Goal: Information Seeking & Learning: Learn about a topic

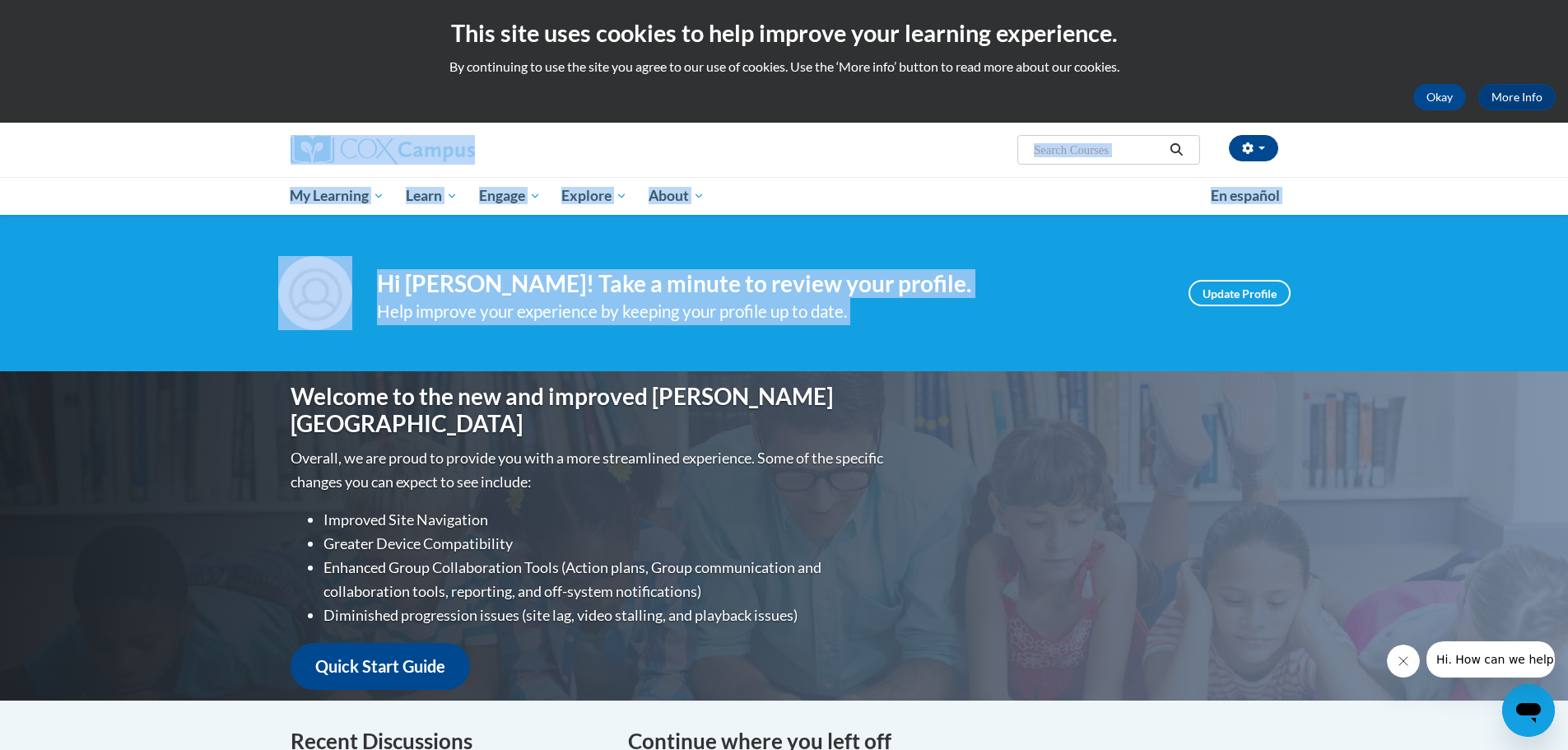
drag, startPoint x: 1568, startPoint y: 104, endPoint x: 1553, endPoint y: 230, distance: 126.9
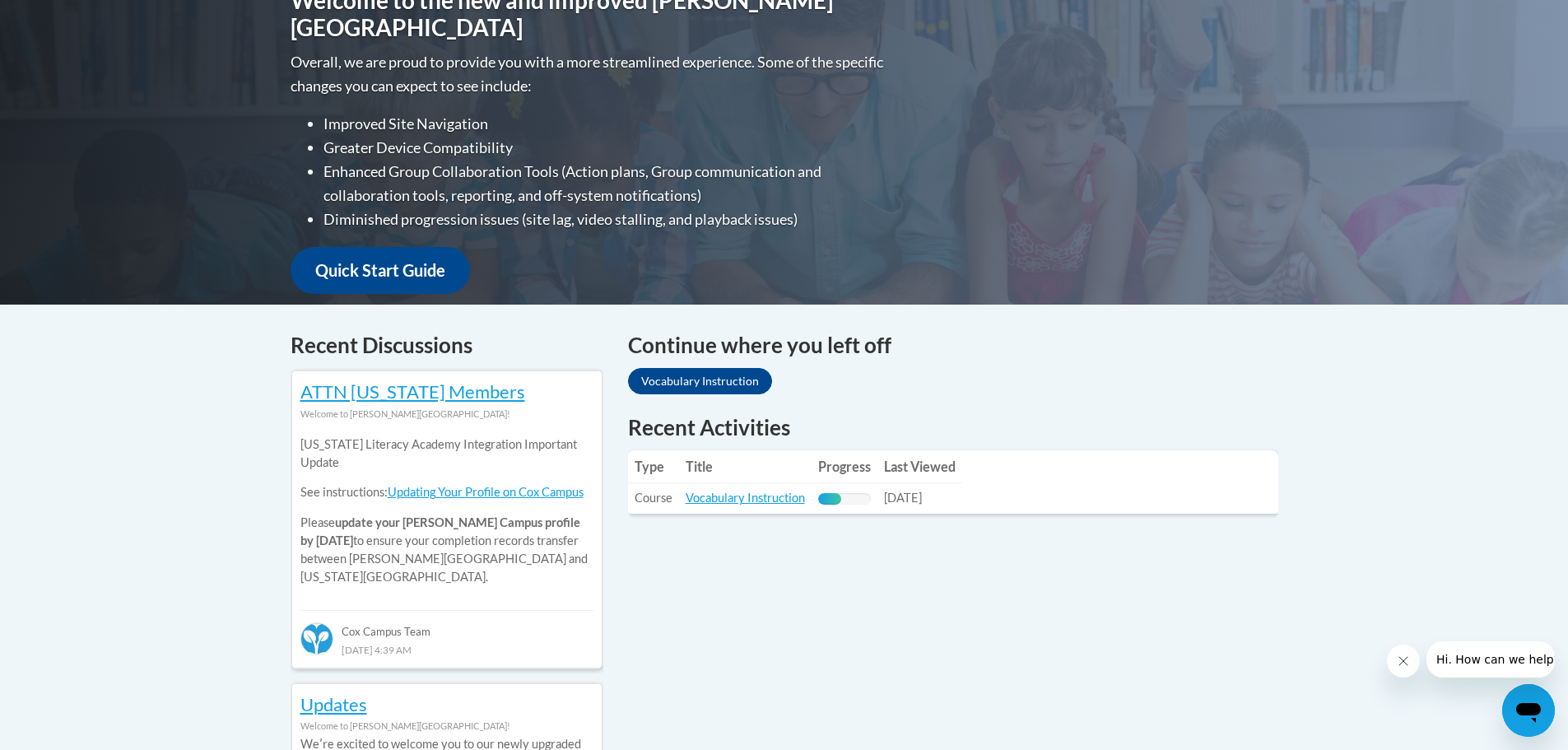
scroll to position [537, 0]
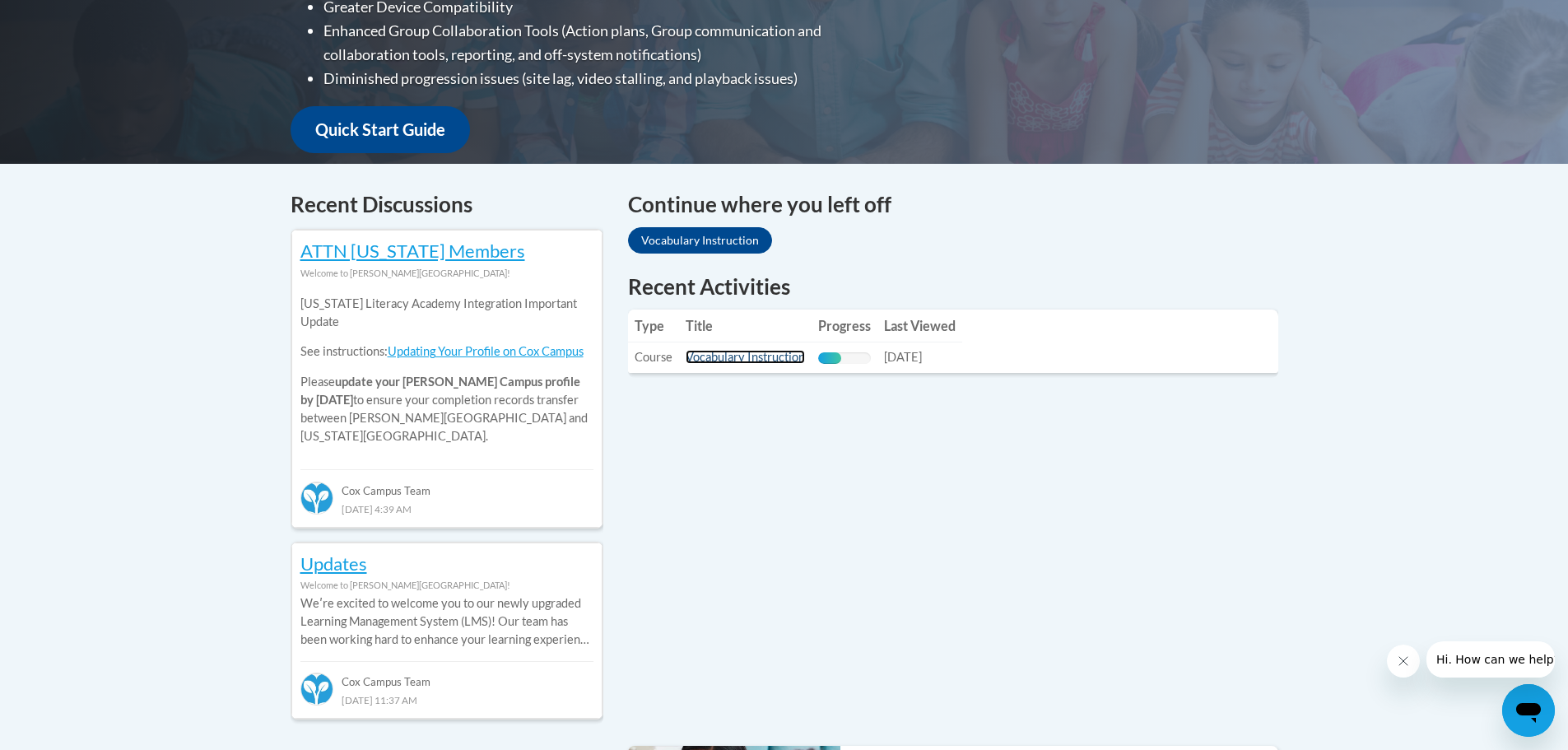
click at [763, 359] on link "Vocabulary Instruction" at bounding box center [745, 357] width 120 height 14
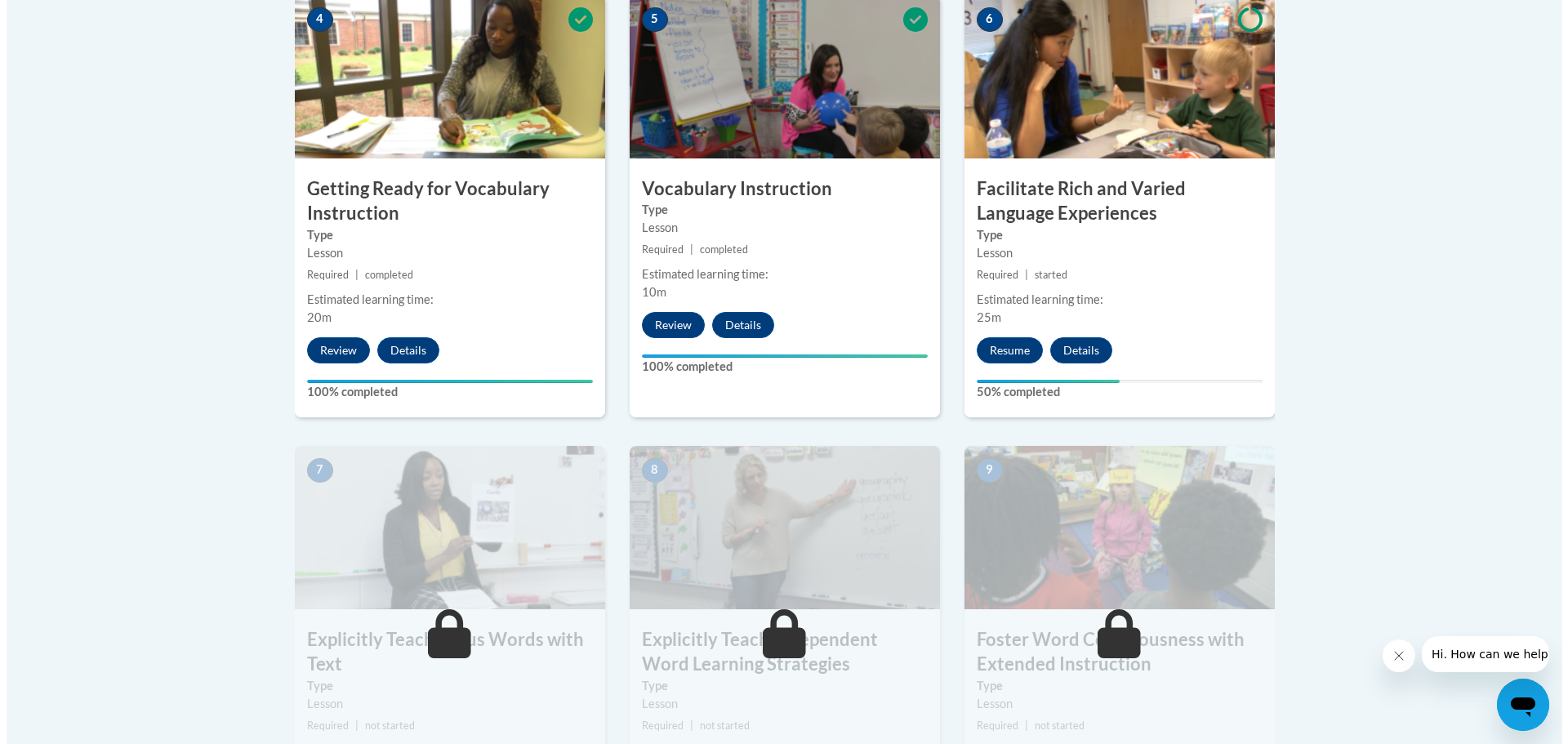
scroll to position [993, 0]
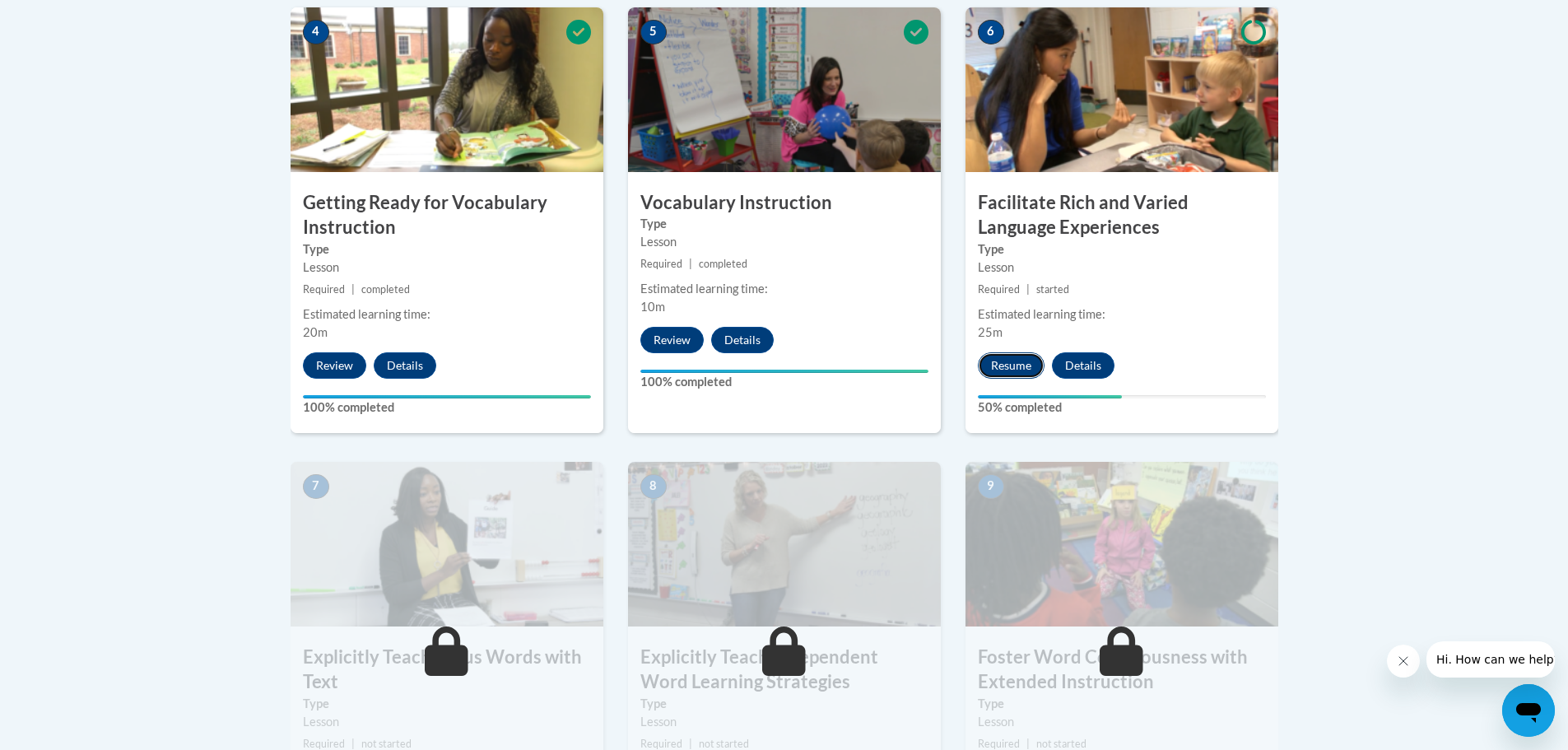
click at [1006, 359] on button "Resume" at bounding box center [1011, 365] width 67 height 27
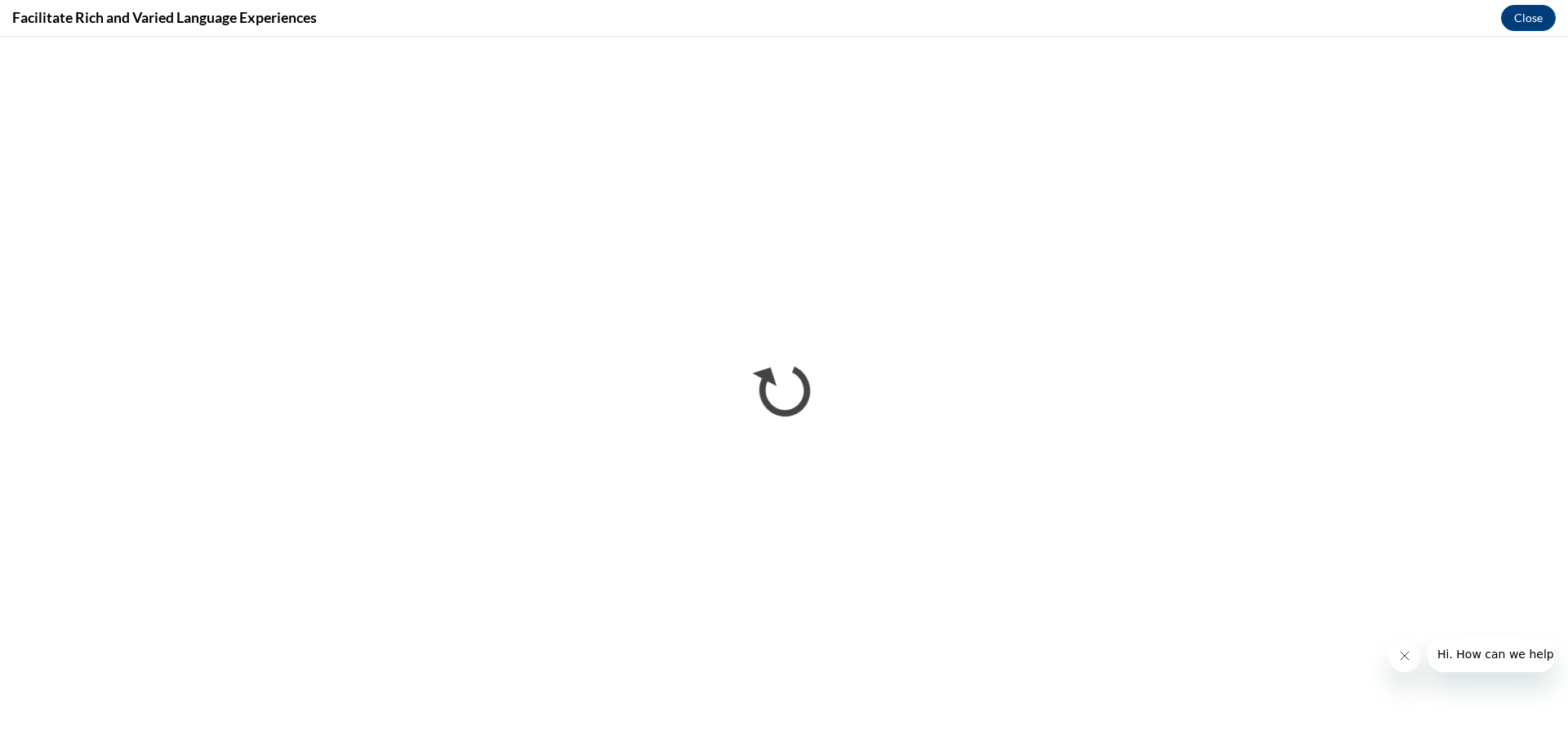
scroll to position [0, 0]
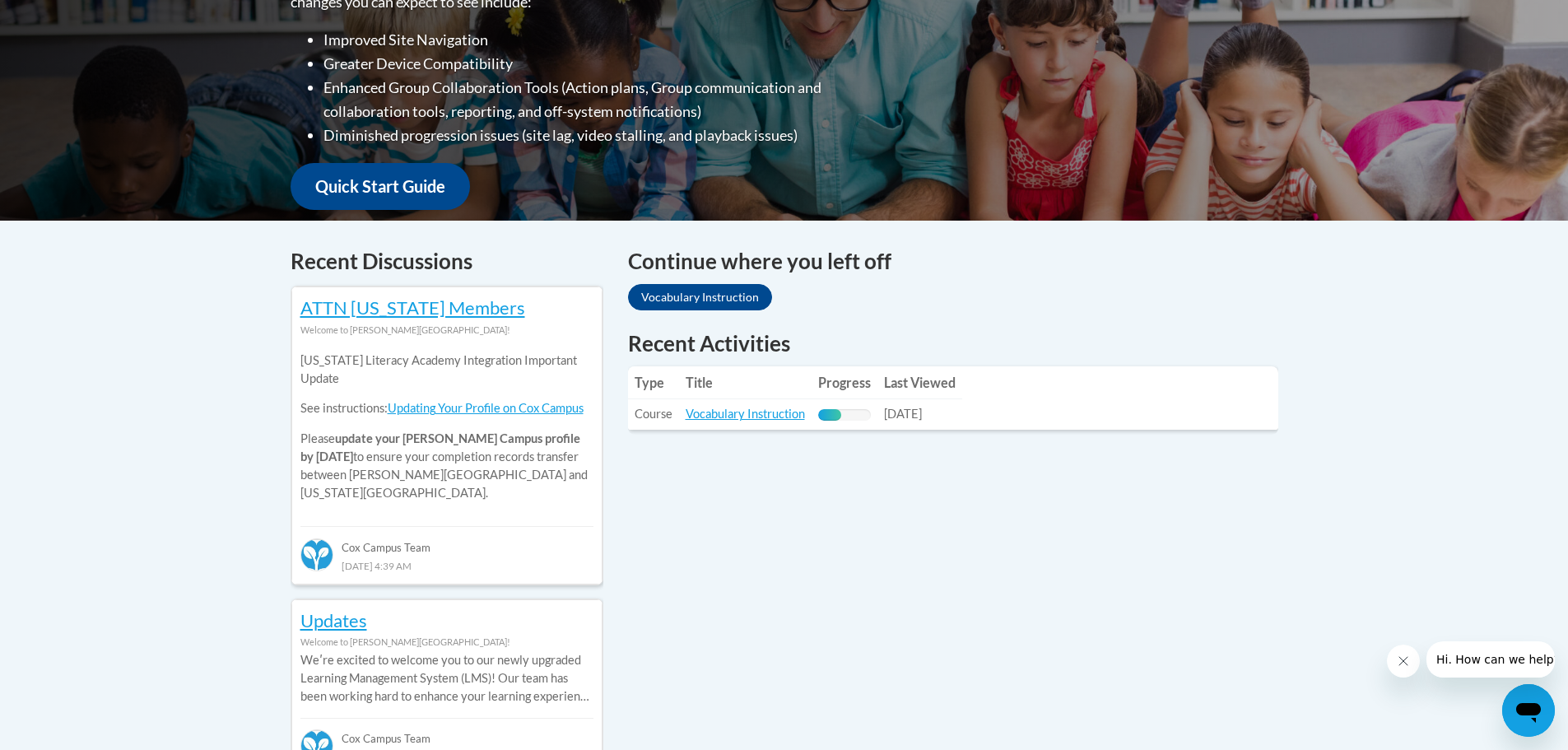
scroll to position [483, 0]
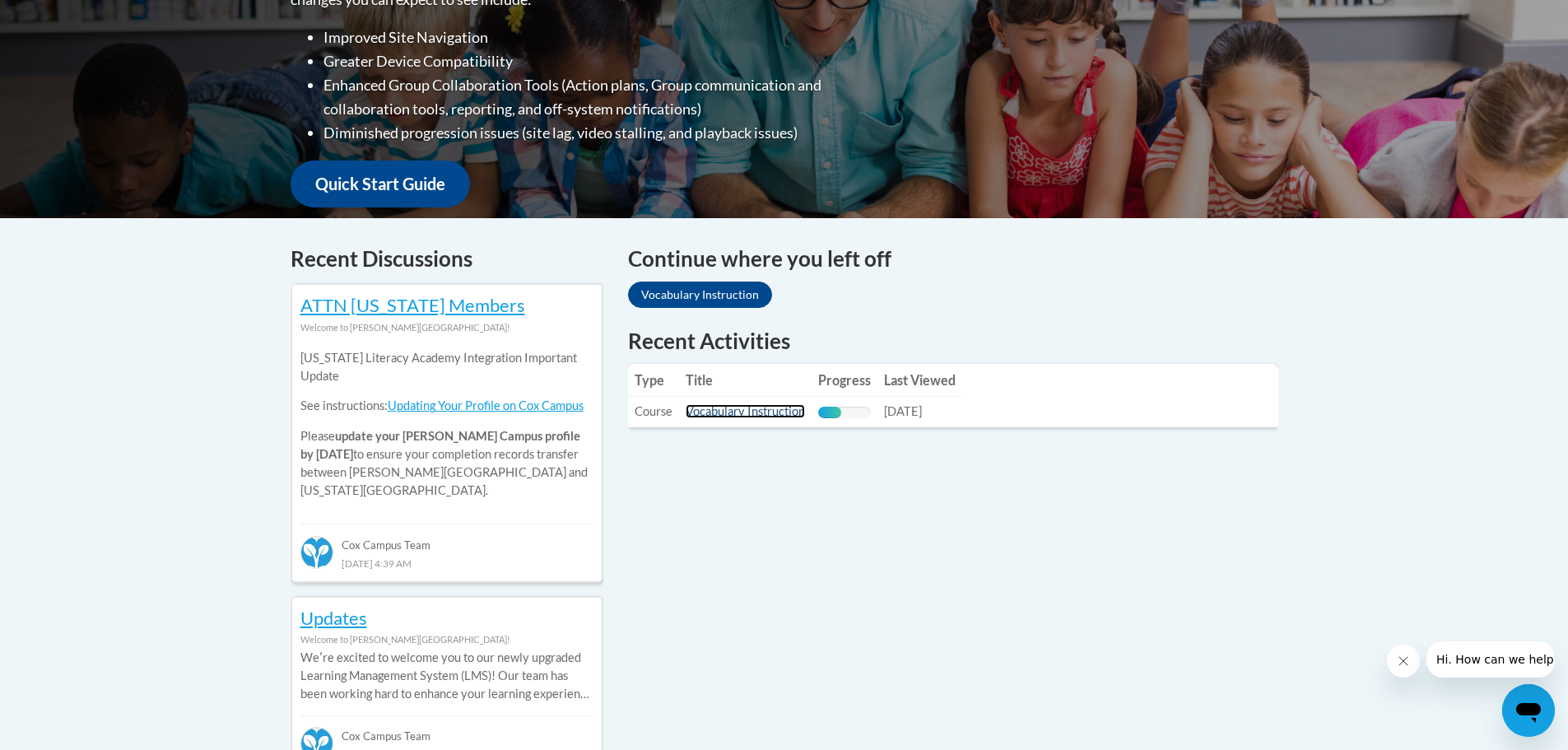
click at [739, 411] on link "Vocabulary Instruction" at bounding box center [745, 411] width 120 height 14
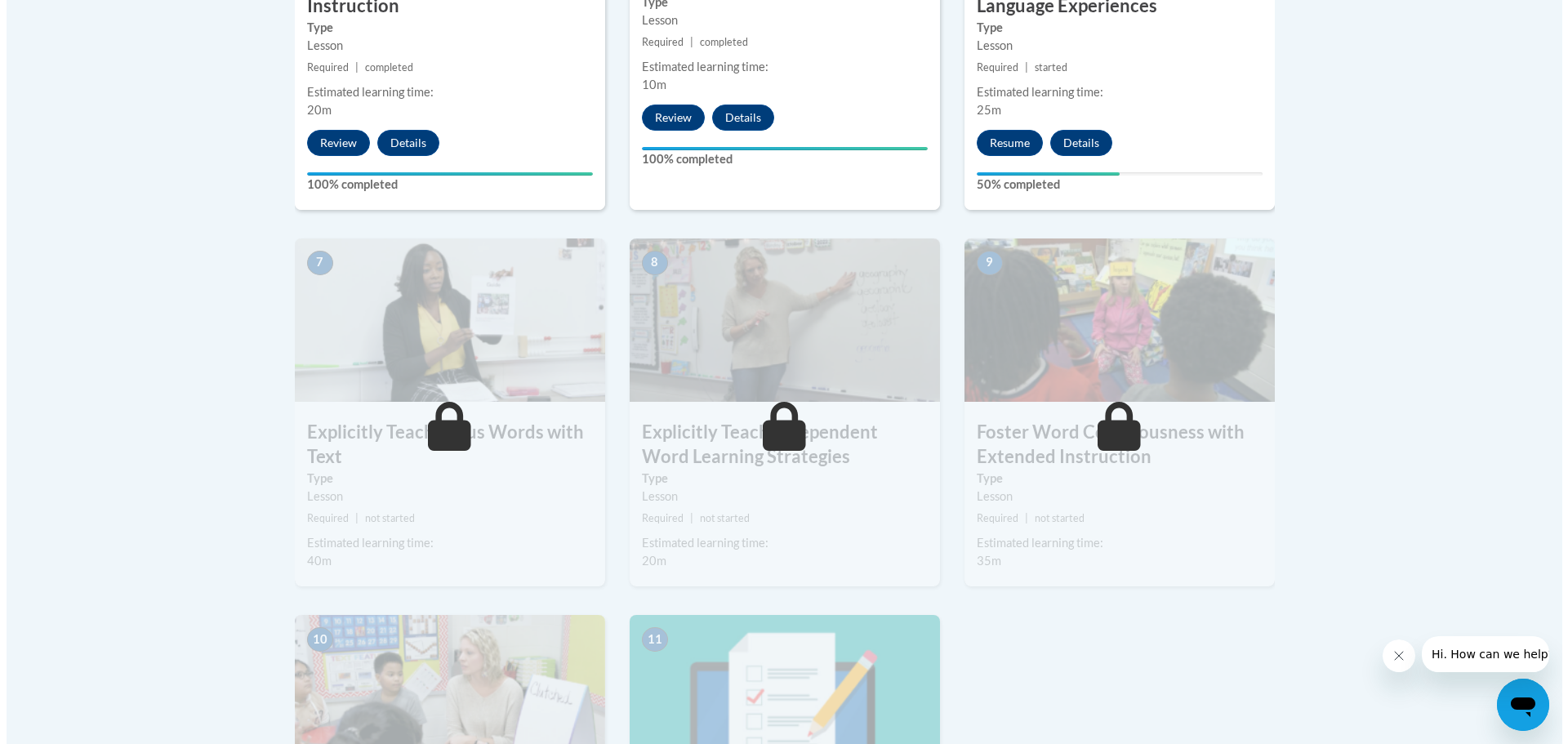
scroll to position [996, 0]
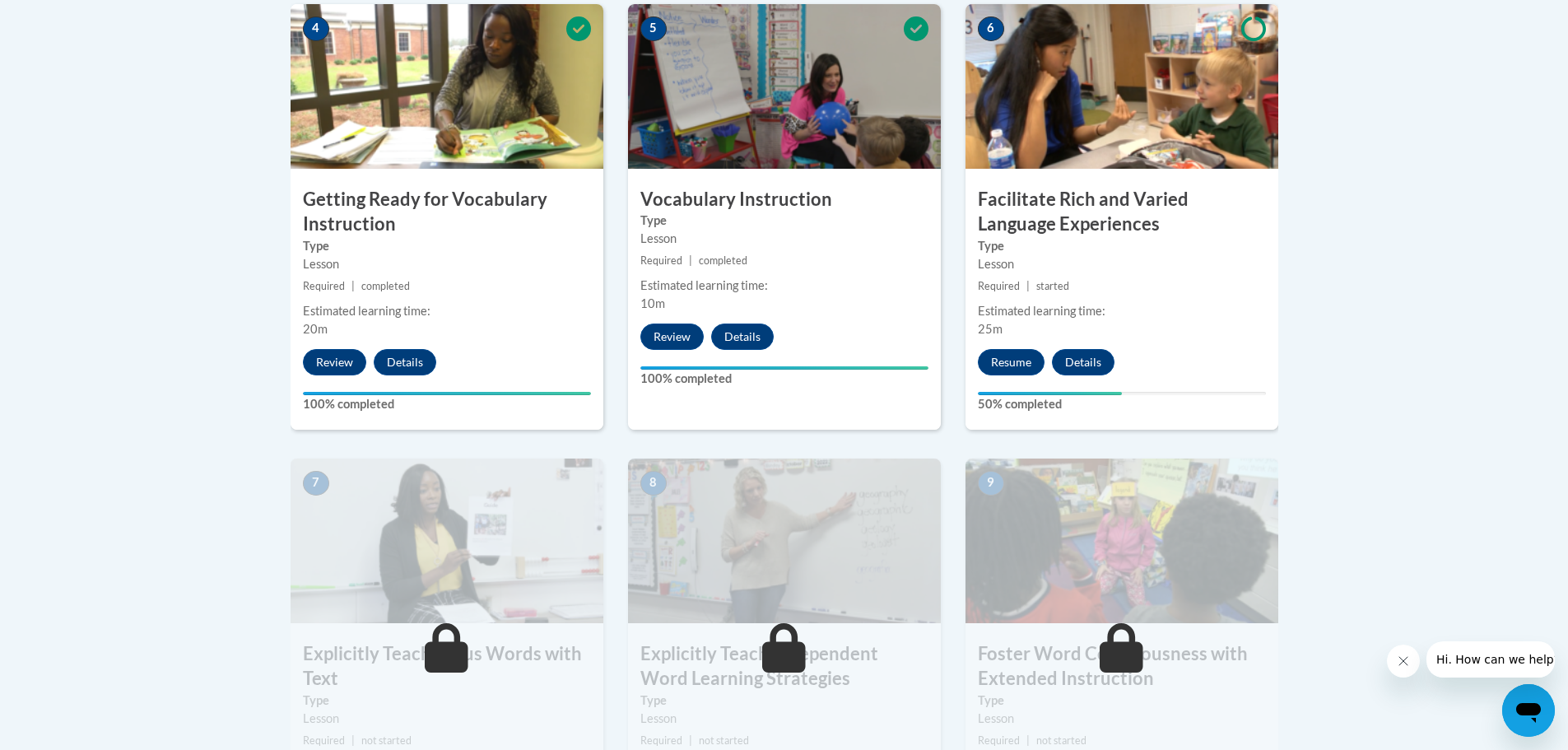
click at [1004, 378] on div "6 Facilitate Rich and Varied Language Experiences Type Lesson Required | starte…" at bounding box center [1122, 218] width 313 height 426
click at [1014, 366] on button "Resume" at bounding box center [1011, 362] width 67 height 27
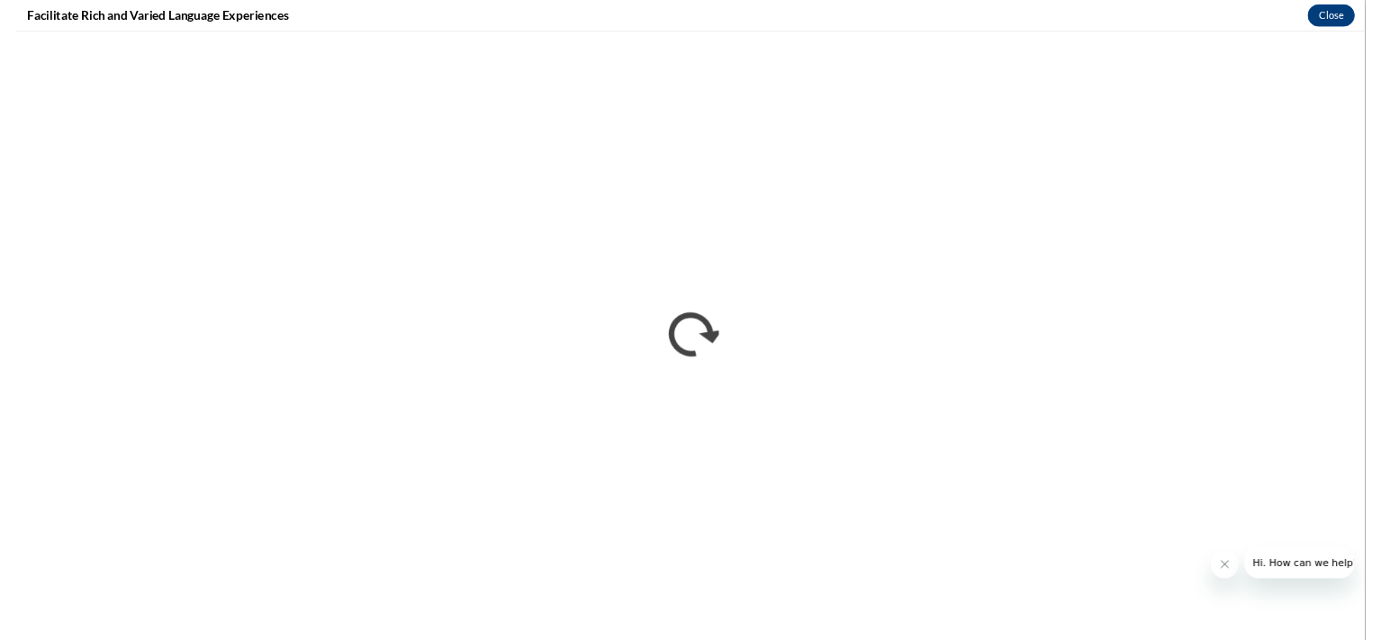
scroll to position [0, 0]
